Goal: Navigation & Orientation: Understand site structure

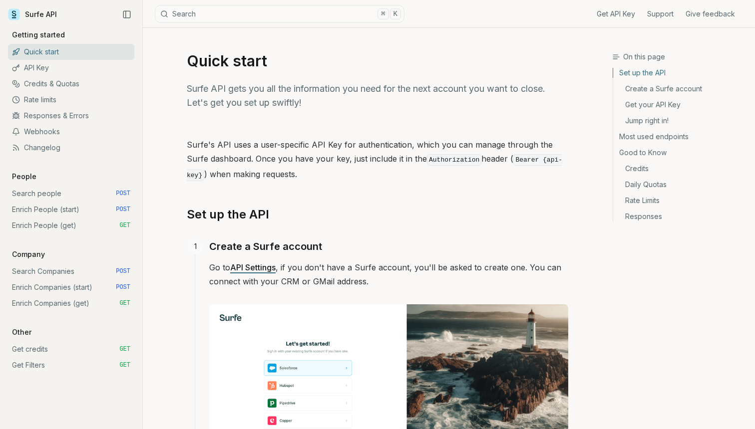
scroll to position [4, 0]
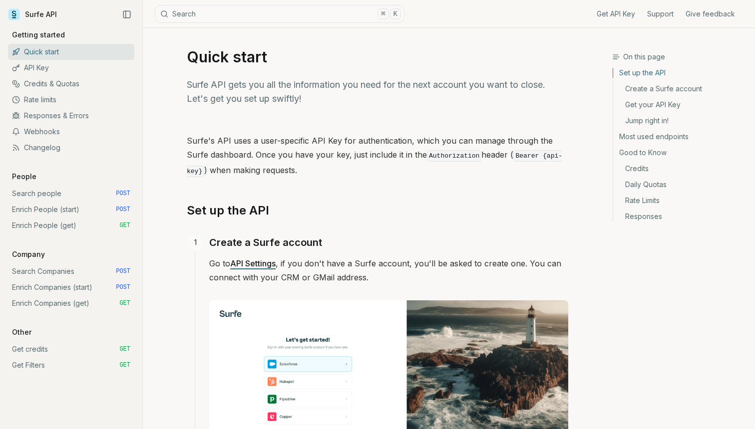
click at [81, 96] on link "Rate limits" at bounding box center [71, 100] width 126 height 16
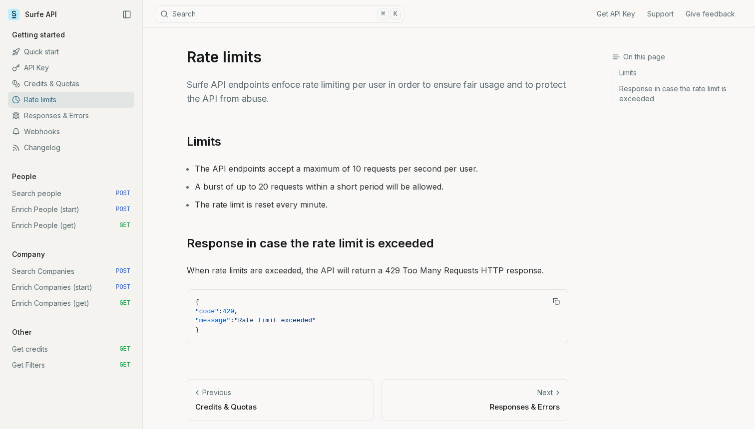
click at [66, 55] on link "Quick start" at bounding box center [71, 52] width 126 height 16
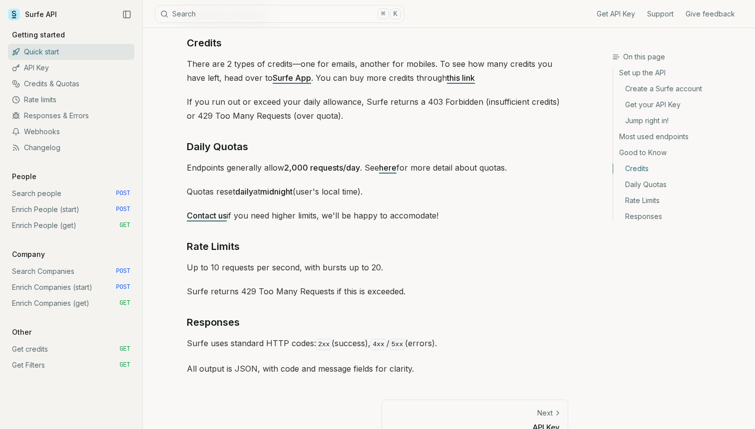
scroll to position [1455, 0]
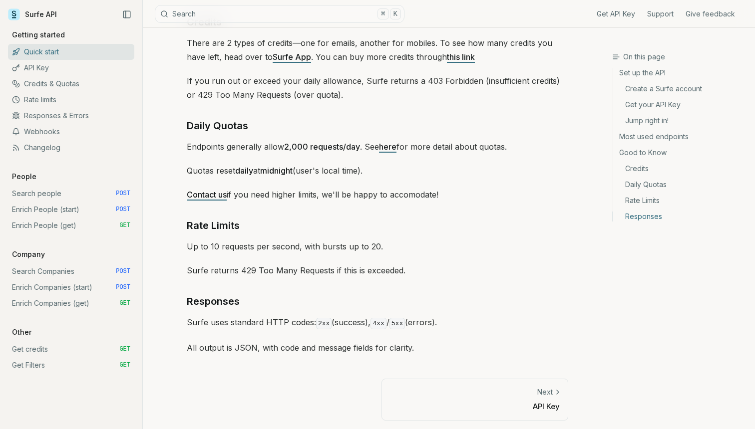
click at [77, 103] on link "Rate limits" at bounding box center [71, 100] width 126 height 16
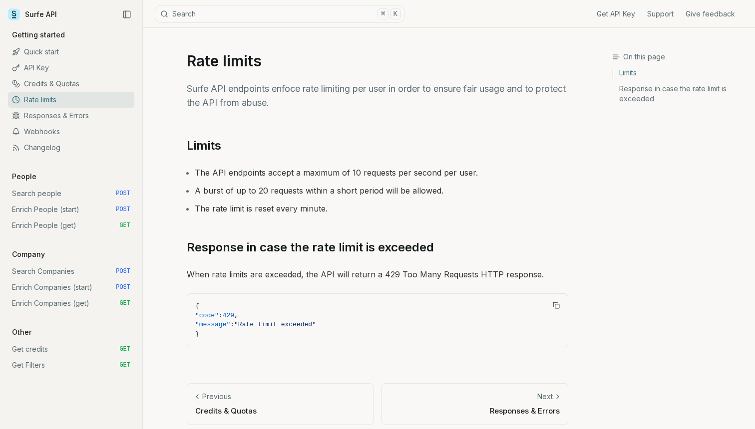
click at [64, 116] on link "Responses & Errors" at bounding box center [71, 116] width 126 height 16
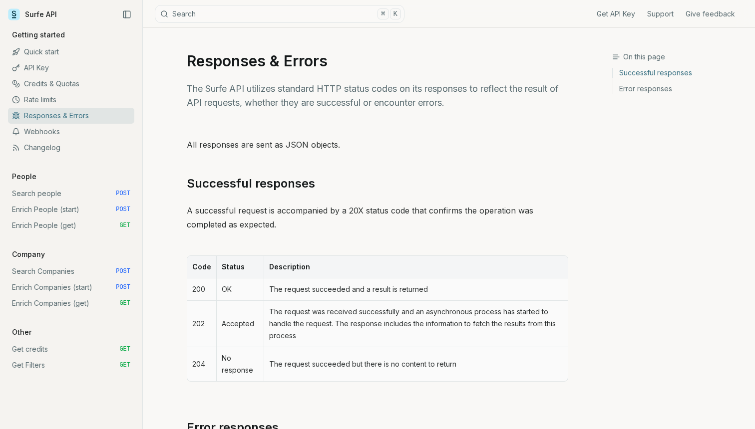
click at [63, 131] on link "Webhooks" at bounding box center [71, 132] width 126 height 16
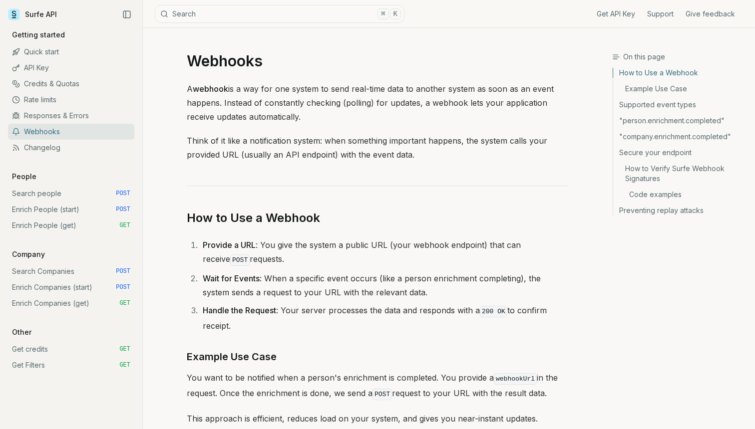
click at [63, 148] on link "Changelog" at bounding box center [71, 148] width 126 height 16
